Goal: Transaction & Acquisition: Purchase product/service

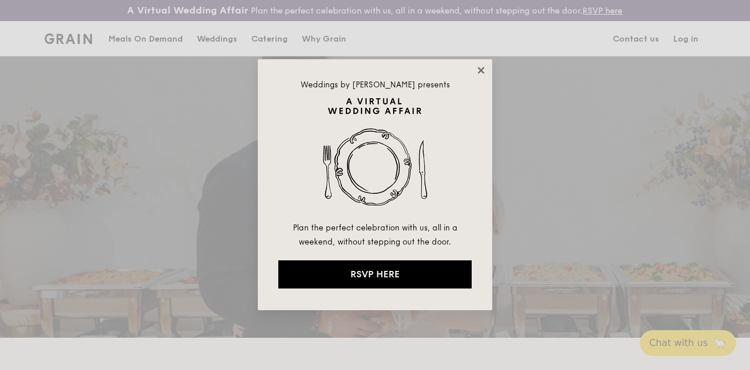
click at [481, 70] on icon at bounding box center [481, 70] width 6 height 6
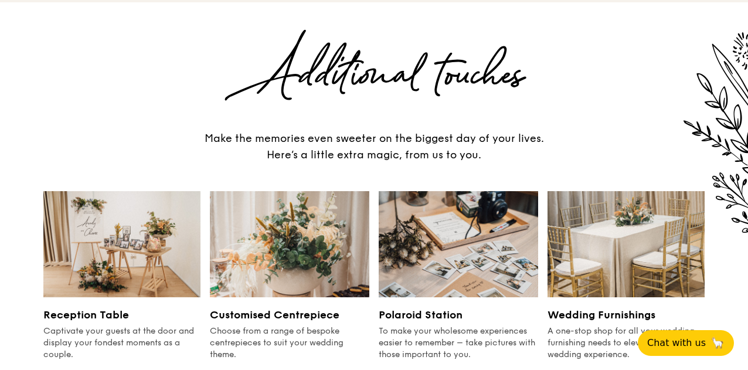
scroll to position [1393, 0]
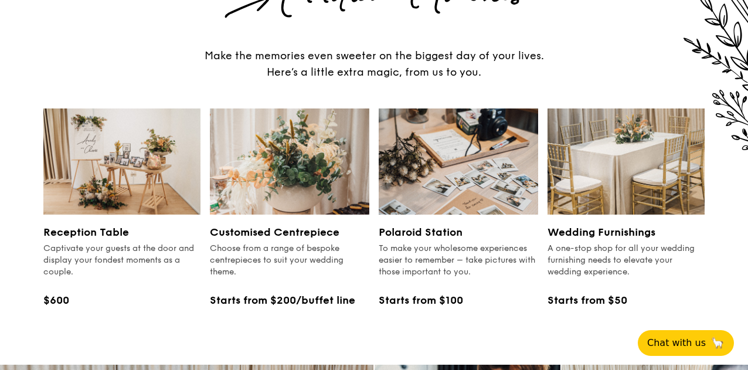
click at [653, 178] on img at bounding box center [625, 161] width 157 height 106
click at [605, 224] on h3 "Wedding Furnishings" at bounding box center [625, 232] width 157 height 16
click at [613, 224] on h3 "Wedding Furnishings" at bounding box center [625, 232] width 157 height 16
click at [620, 182] on img at bounding box center [625, 161] width 157 height 106
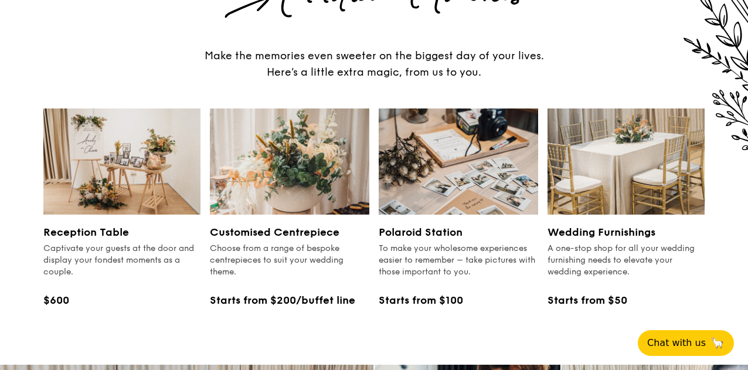
click at [620, 182] on img at bounding box center [625, 161] width 157 height 106
click at [617, 245] on div "A one-stop shop for all your wedding furnishing needs to elevate your wedding e…" at bounding box center [625, 260] width 157 height 35
click at [612, 265] on div "A one-stop shop for all your wedding furnishing needs to elevate your wedding e…" at bounding box center [625, 260] width 157 height 35
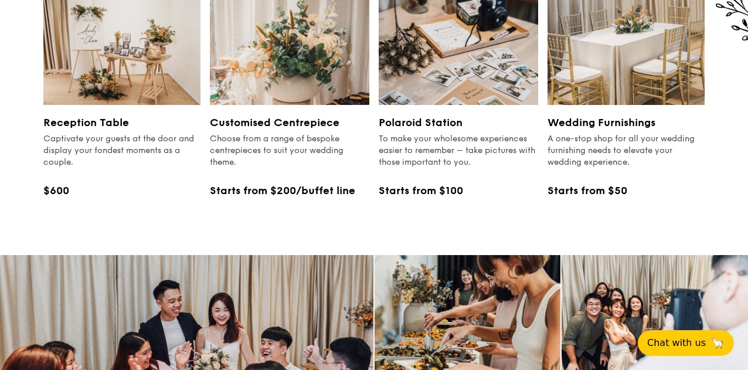
scroll to position [1510, 0]
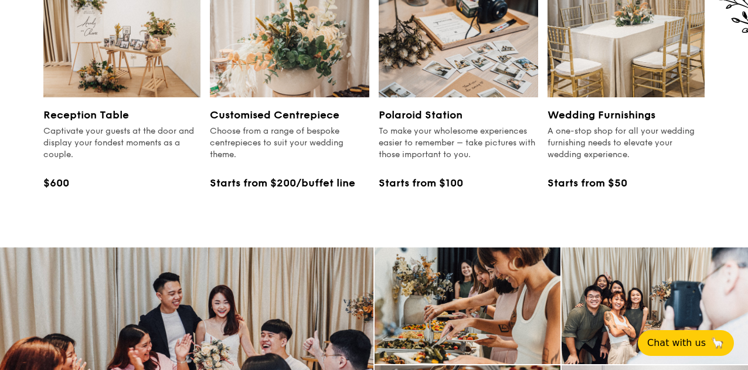
click at [598, 180] on div "Starts from $50" at bounding box center [625, 183] width 157 height 16
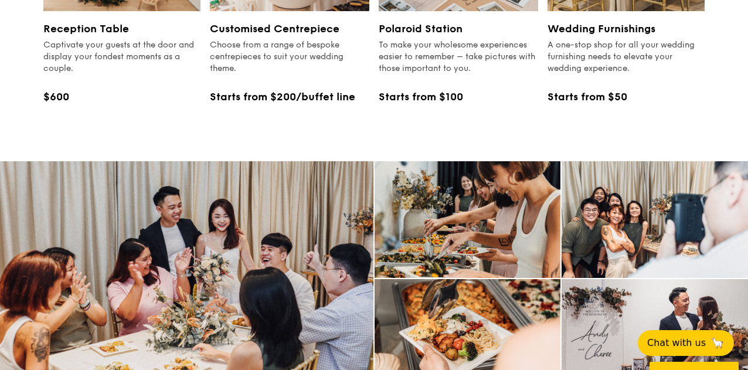
scroll to position [1451, 0]
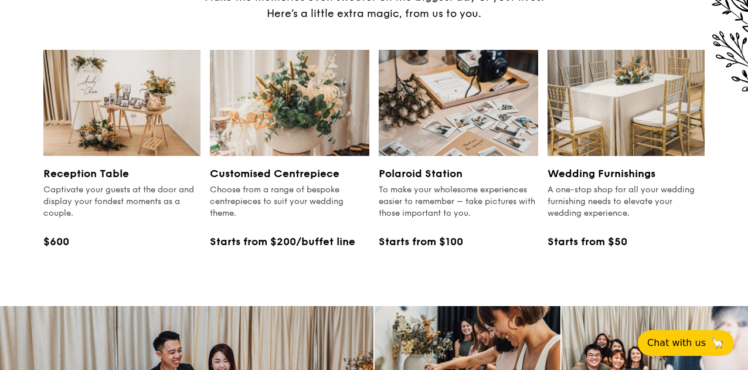
click at [594, 120] on img at bounding box center [625, 103] width 157 height 106
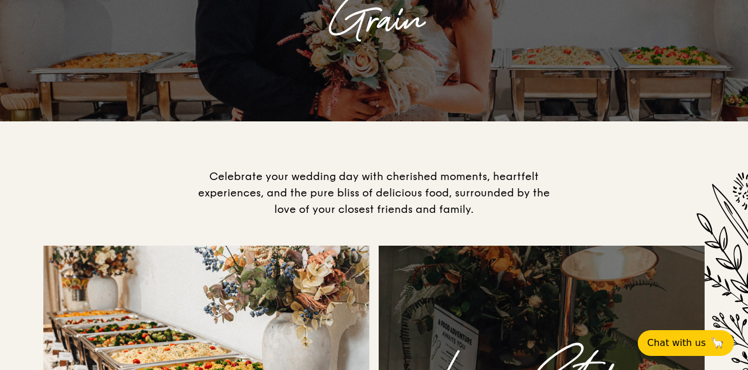
scroll to position [0, 0]
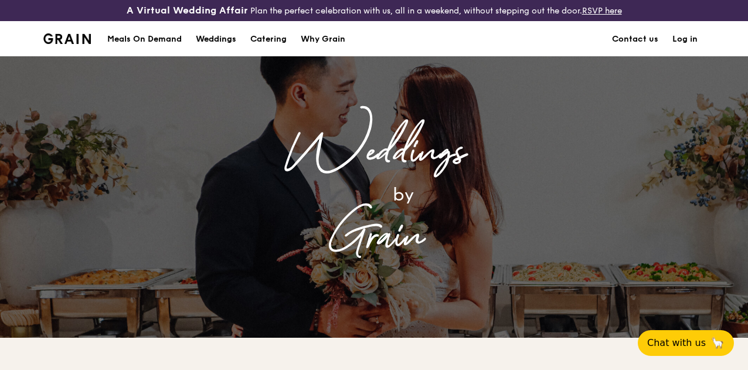
click at [214, 56] on div "Weddings" at bounding box center [216, 39] width 40 height 35
